Goal: Transaction & Acquisition: Subscribe to service/newsletter

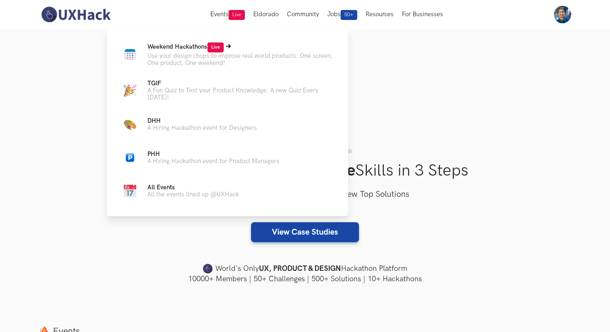
click at [215, 53] on p "Use your design chops to improve real world products. One screen, One product, …" at bounding box center [240, 59] width 187 height 14
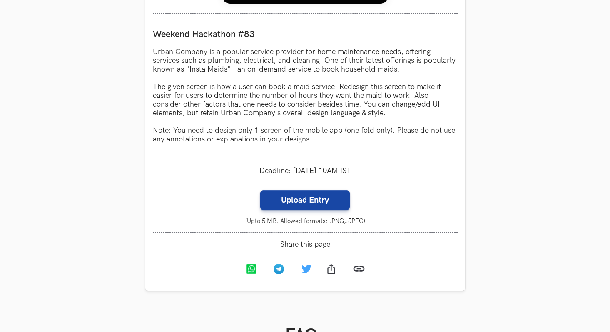
scroll to position [753, 0]
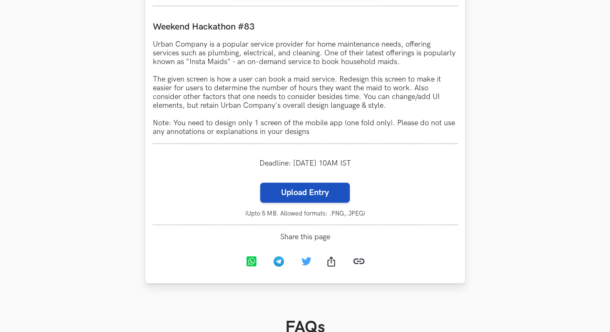
click at [295, 195] on label "Upload Entry" at bounding box center [304, 193] width 89 height 20
click at [260, 183] on input "Upload Entry" at bounding box center [260, 182] width 0 height 0
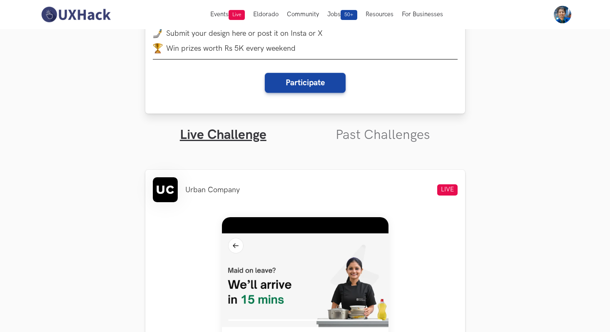
scroll to position [151, 0]
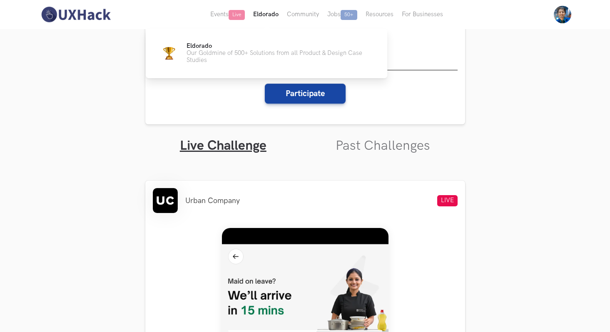
click at [262, 14] on button "Eldorado" at bounding box center [266, 14] width 34 height 29
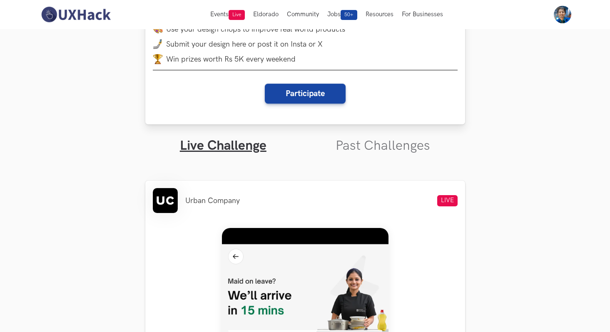
scroll to position [0, 0]
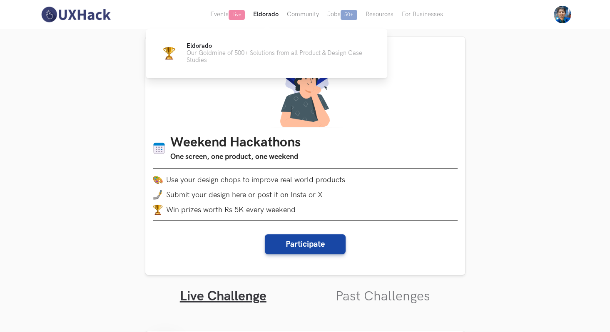
click at [266, 17] on button "Eldorado" at bounding box center [266, 14] width 34 height 29
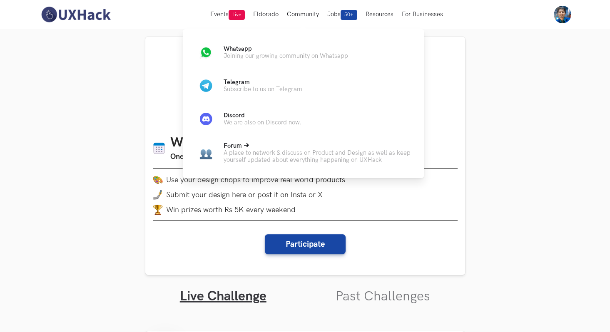
click at [264, 158] on p "A place to network & discuss on Product and Design as well as keep yourself upd…" at bounding box center [317, 156] width 187 height 14
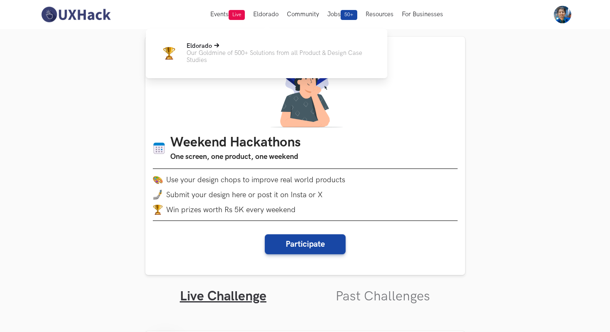
click at [250, 56] on p "Our Goldmine of 500+ Solutions from all Product & Design Case Studies" at bounding box center [279, 57] width 187 height 14
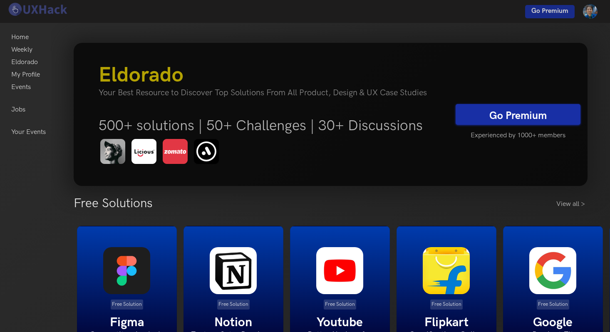
click at [490, 114] on link "Go Premium" at bounding box center [518, 114] width 125 height 21
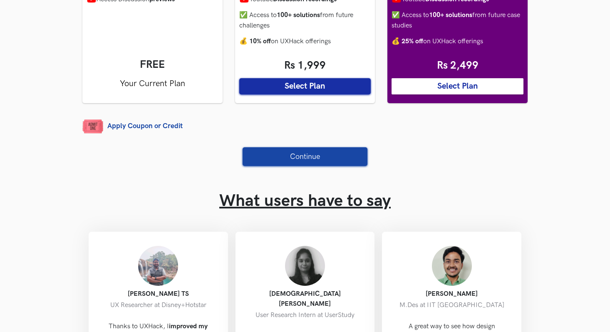
scroll to position [212, 0]
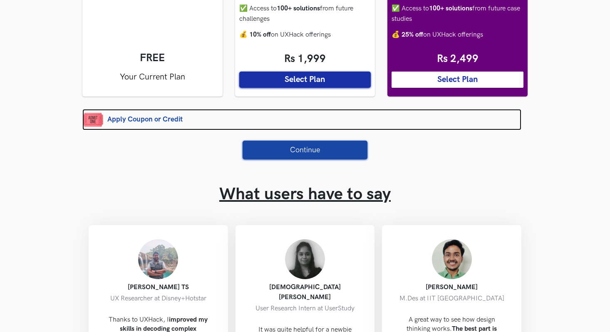
click at [164, 130] on link "Apply Coupon or Credit" at bounding box center [301, 119] width 439 height 21
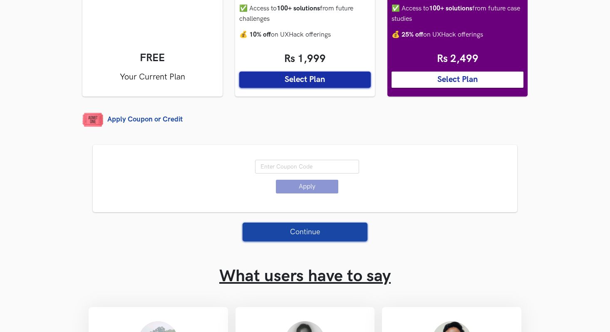
click at [278, 174] on input "text" at bounding box center [307, 167] width 104 height 14
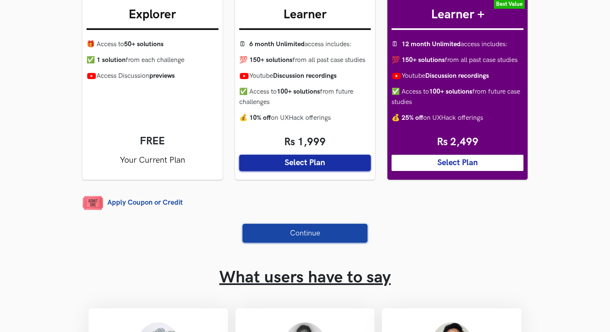
scroll to position [133, 0]
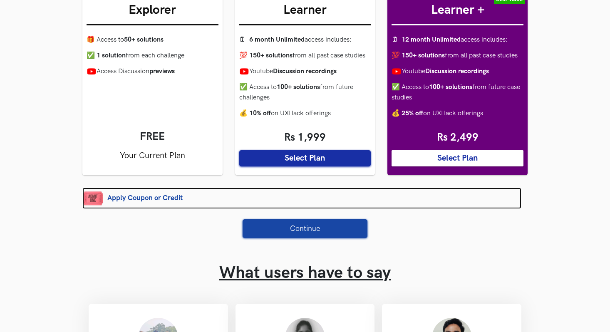
click at [168, 209] on link "Apply Coupon or Credit" at bounding box center [301, 198] width 439 height 21
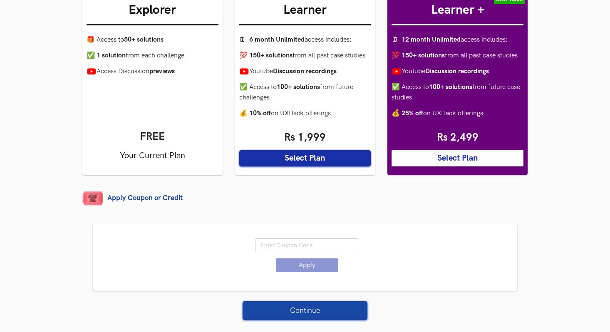
click at [305, 252] on input "text" at bounding box center [307, 246] width 104 height 14
paste input "rOktEGQGCAs4hYw"
type input "rOktEGQGCAs4hYw"
click at [305, 272] on button "Apply" at bounding box center [307, 266] width 62 height 14
click at [294, 167] on button "Select Plan" at bounding box center [305, 158] width 132 height 16
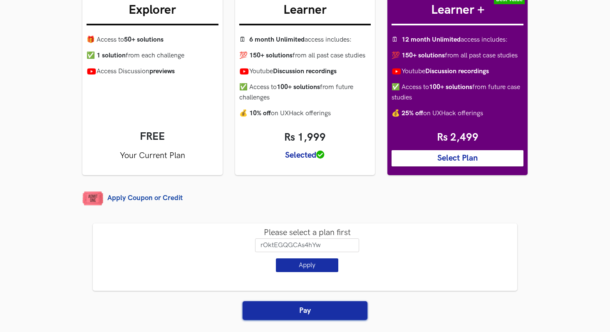
click at [302, 270] on button "Apply" at bounding box center [307, 266] width 62 height 14
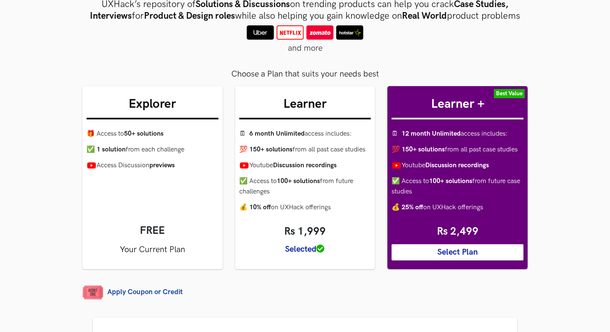
scroll to position [0, 0]
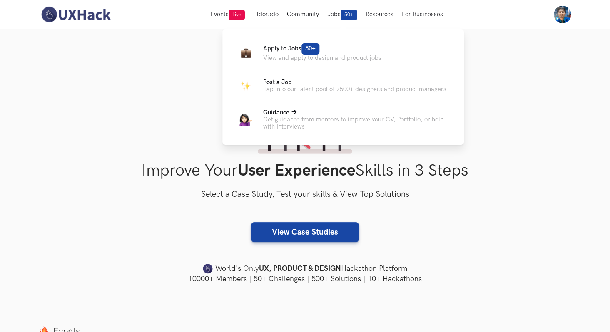
click at [312, 127] on p "Get guidance from mentors to improve your CV, Portfolio, or help with Interviews" at bounding box center [356, 123] width 187 height 14
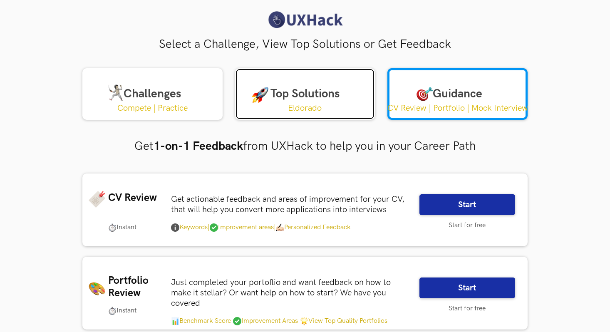
click at [304, 107] on p "Eldorado" at bounding box center [305, 108] width 34 height 10
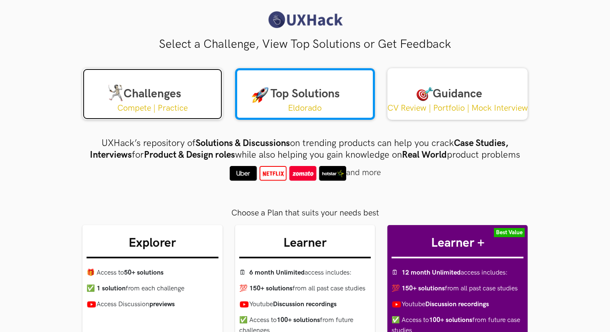
click at [209, 98] on link "Challenges Compete | Practice" at bounding box center [152, 94] width 140 height 52
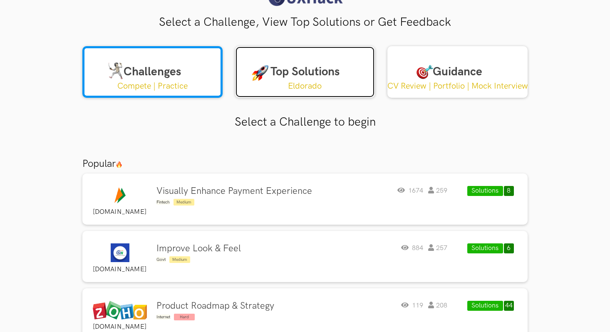
click at [283, 87] on link "Top Solutions Eldorado" at bounding box center [305, 72] width 140 height 52
